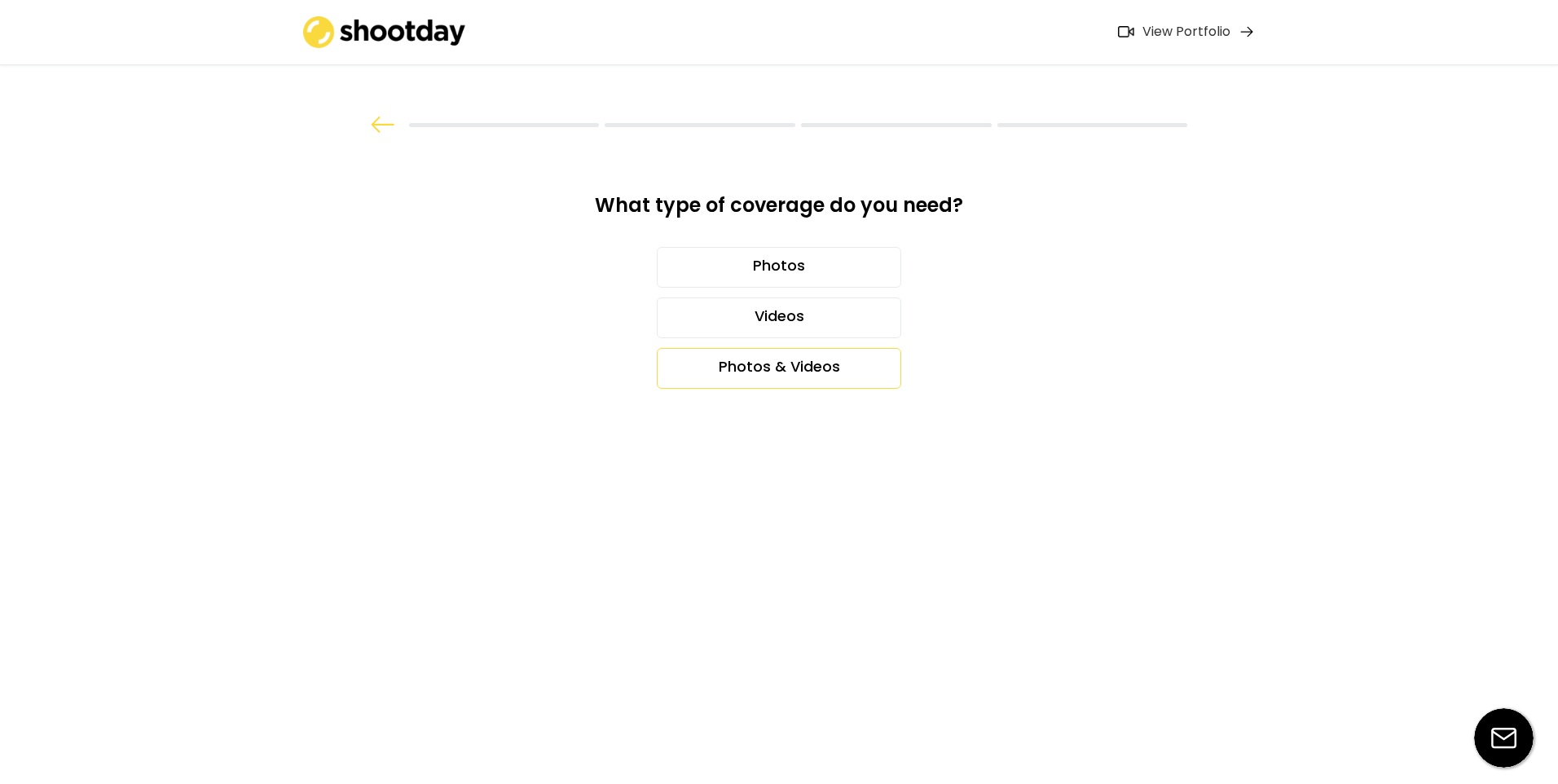
click at [752, 371] on div "Photos & Videos" at bounding box center [779, 368] width 245 height 40
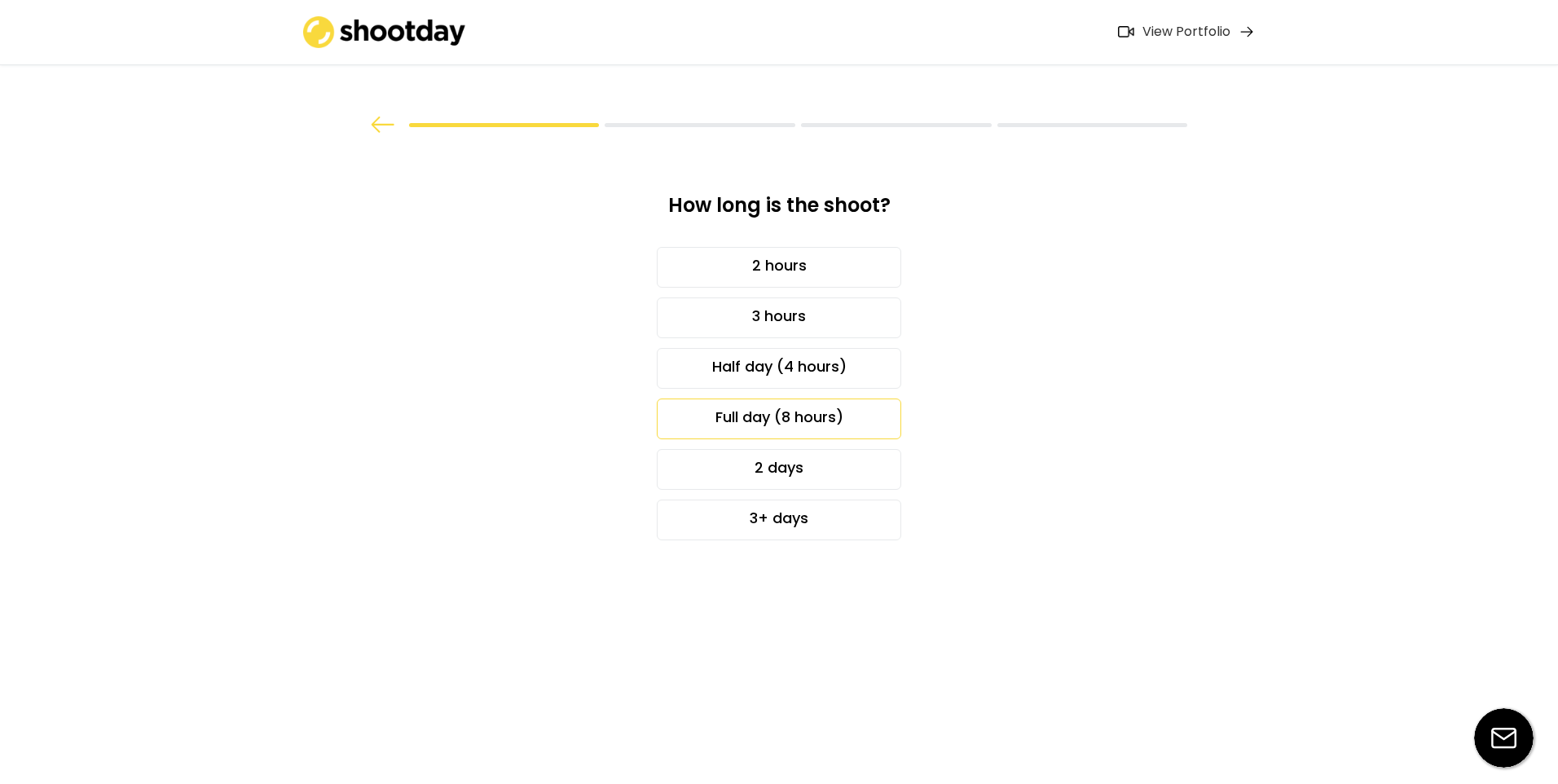
click at [731, 409] on div "Full day (8 hours)" at bounding box center [779, 419] width 245 height 40
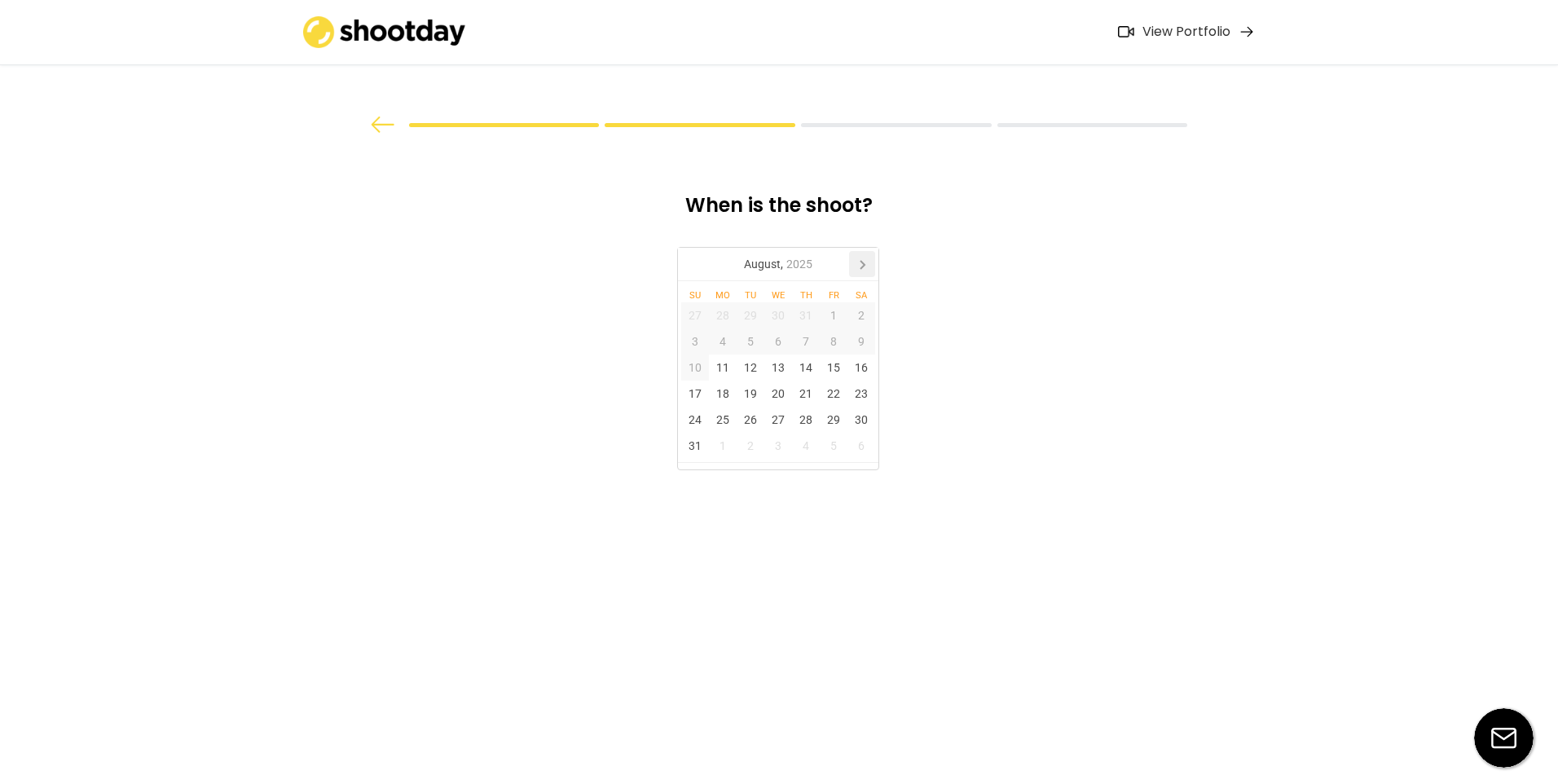
click at [862, 272] on icon at bounding box center [862, 264] width 26 height 26
click at [773, 387] on div "19" at bounding box center [778, 394] width 27 height 26
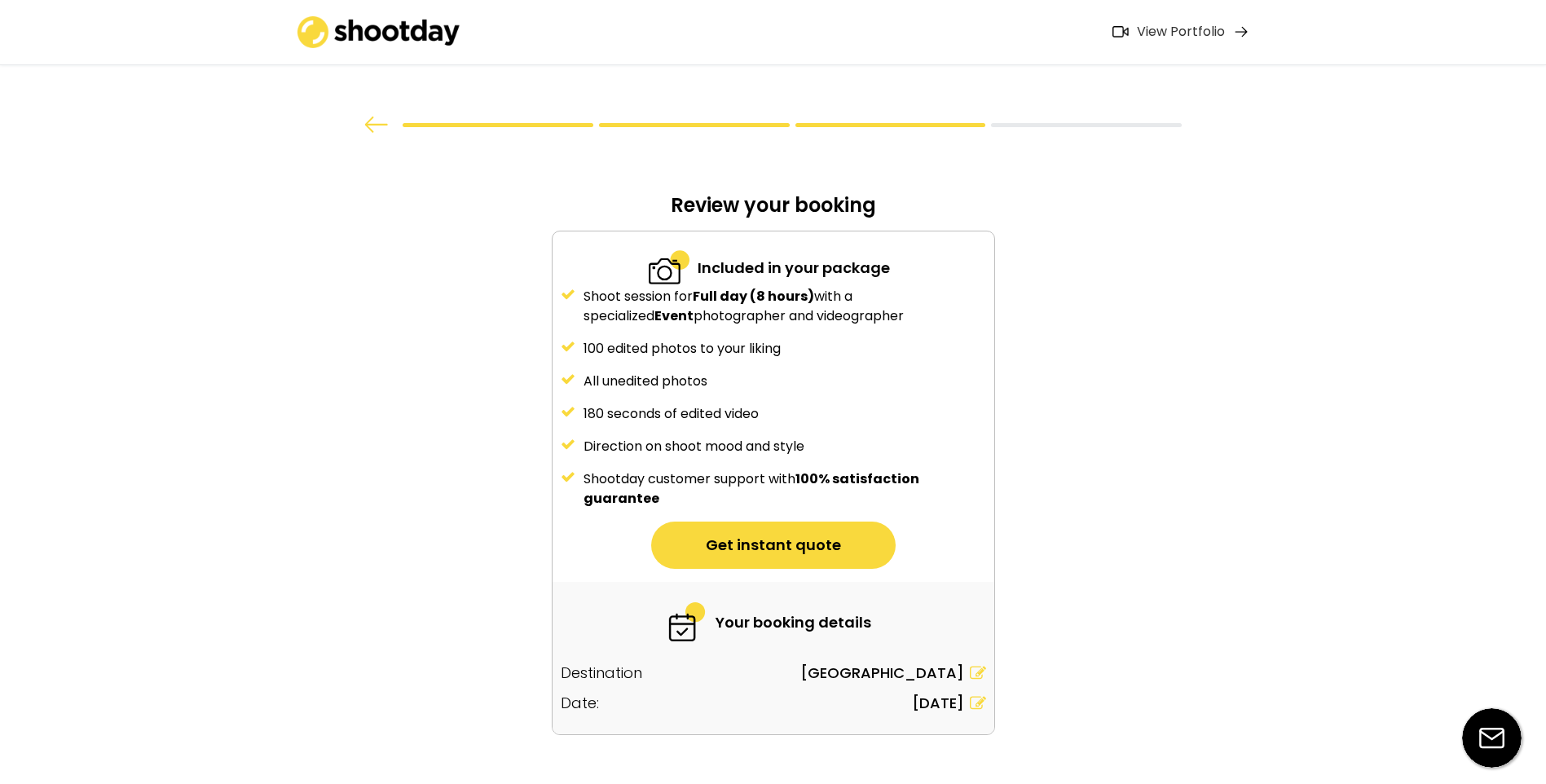
drag, startPoint x: 598, startPoint y: 291, endPoint x: 790, endPoint y: 353, distance: 201.8
click at [790, 353] on div "Shoot session for Full day (8 hours) with a specialized Event photographer and …" at bounding box center [773, 397] width 442 height 221
click at [790, 353] on div "100 edited photos to your liking" at bounding box center [784, 348] width 402 height 20
drag, startPoint x: 587, startPoint y: 407, endPoint x: 766, endPoint y: 407, distance: 179.0
click at [766, 407] on div "180 seconds of edited video" at bounding box center [784, 413] width 402 height 20
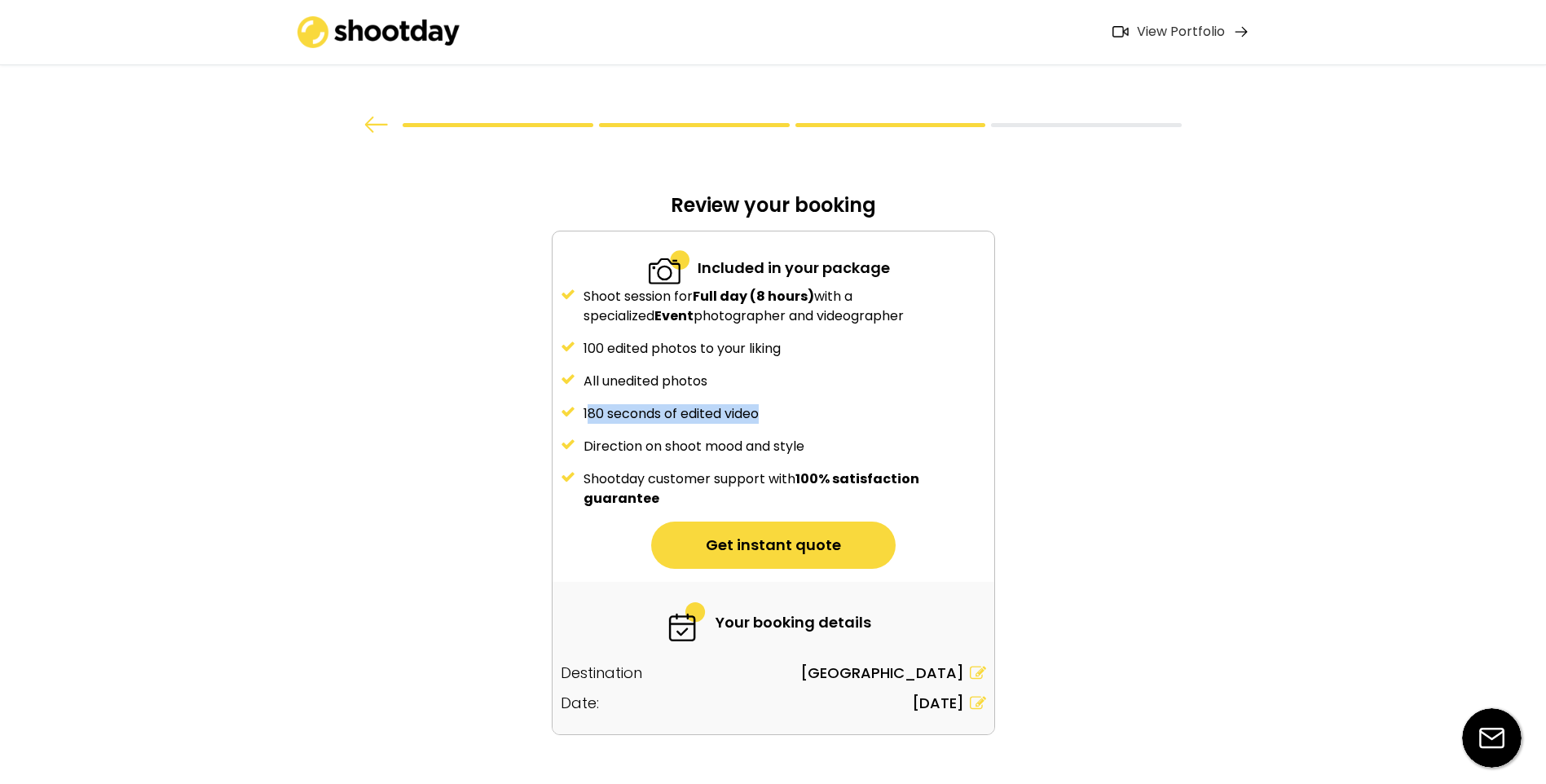
click at [766, 407] on div "180 seconds of edited video" at bounding box center [784, 413] width 402 height 20
click at [734, 550] on button "Get instant quote" at bounding box center [773, 545] width 245 height 47
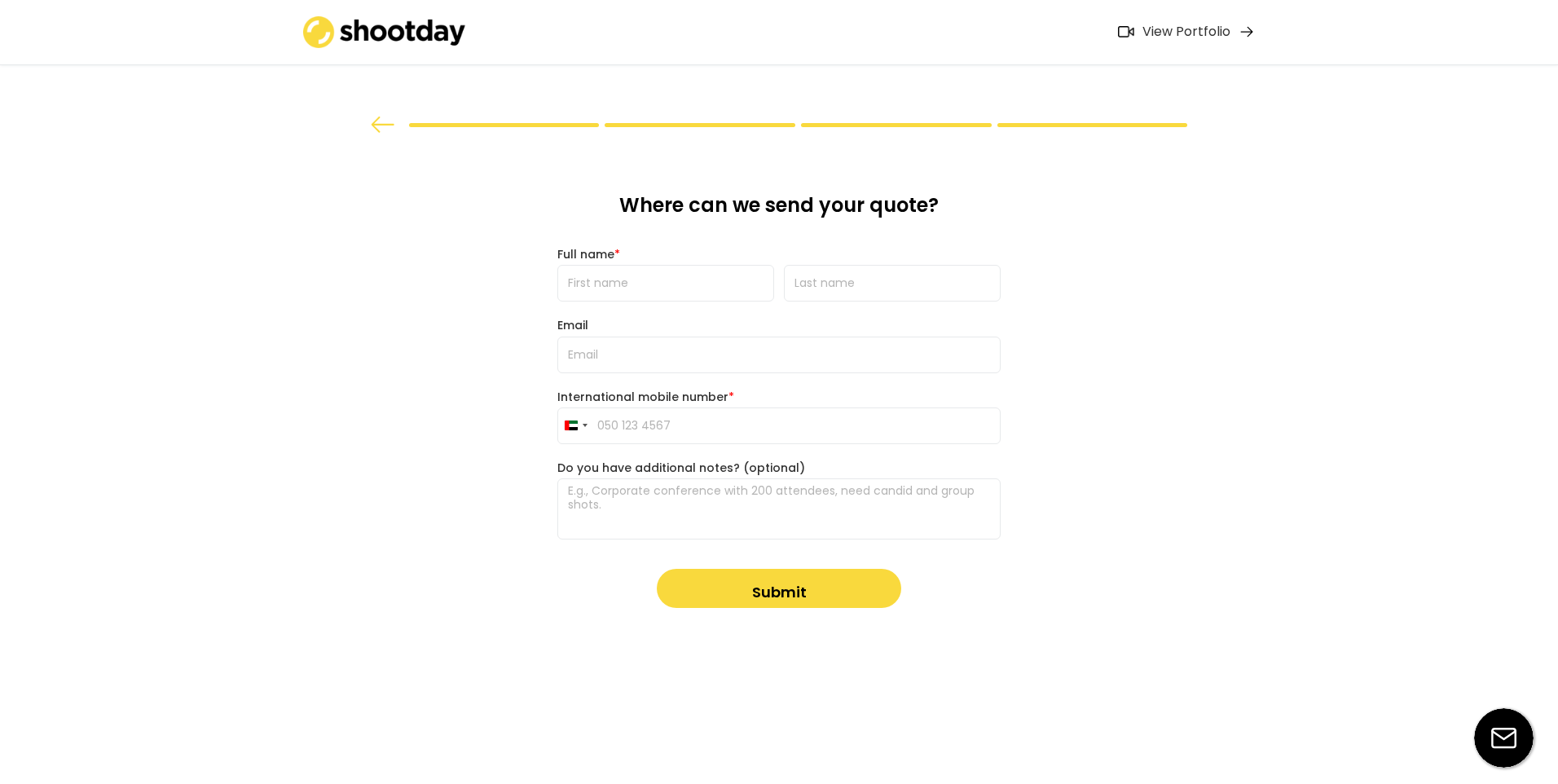
click at [652, 267] on input "input" at bounding box center [666, 283] width 217 height 37
type input "joud"
type input "felemban"
type input "[PERSON_NAME][EMAIL_ADDRESS][DOMAIN_NAME]"
click at [757, 589] on button "Submit" at bounding box center [779, 588] width 245 height 39
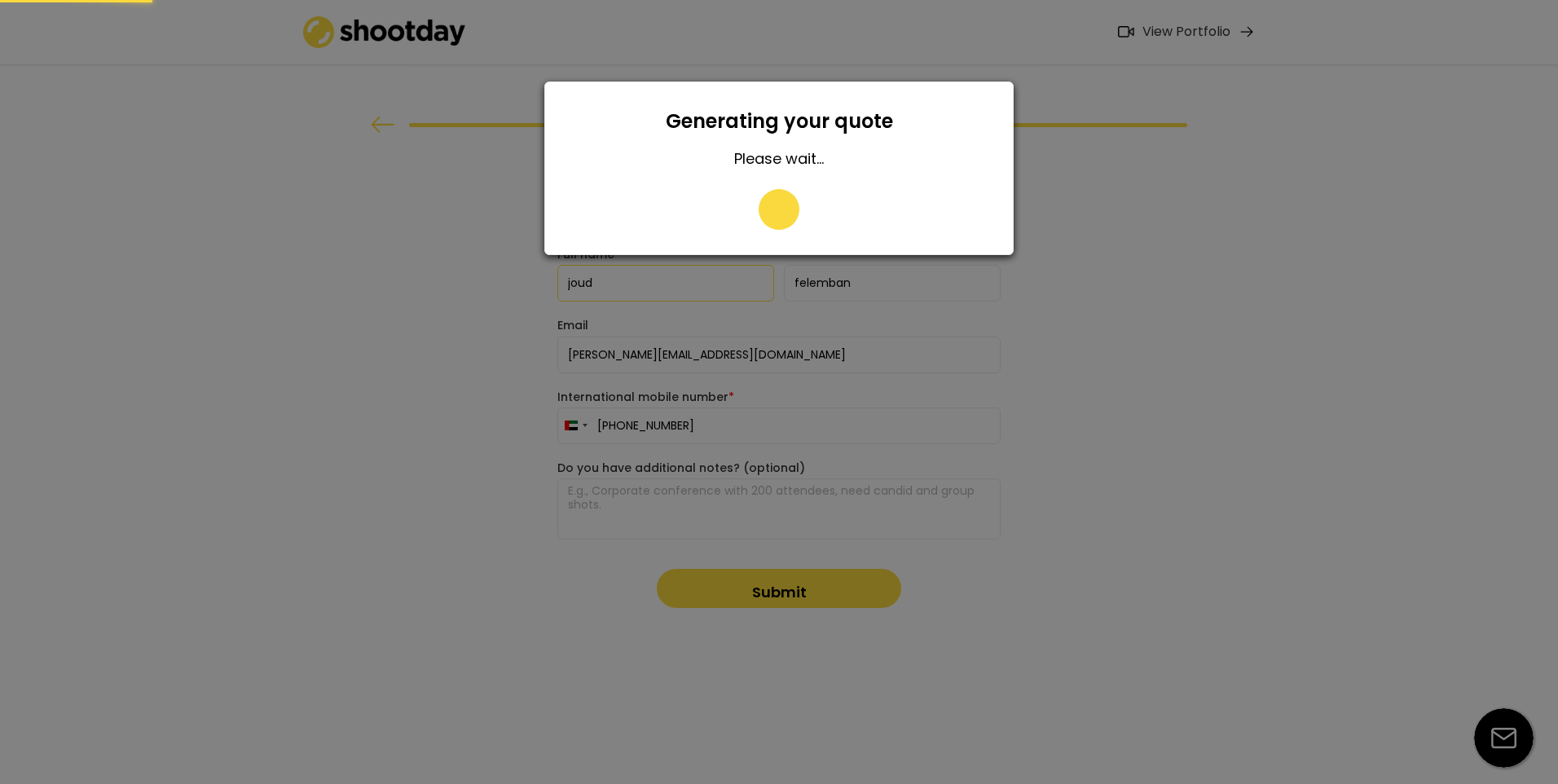
type input "055 089 4474"
